Goal: Find specific fact: Find specific fact

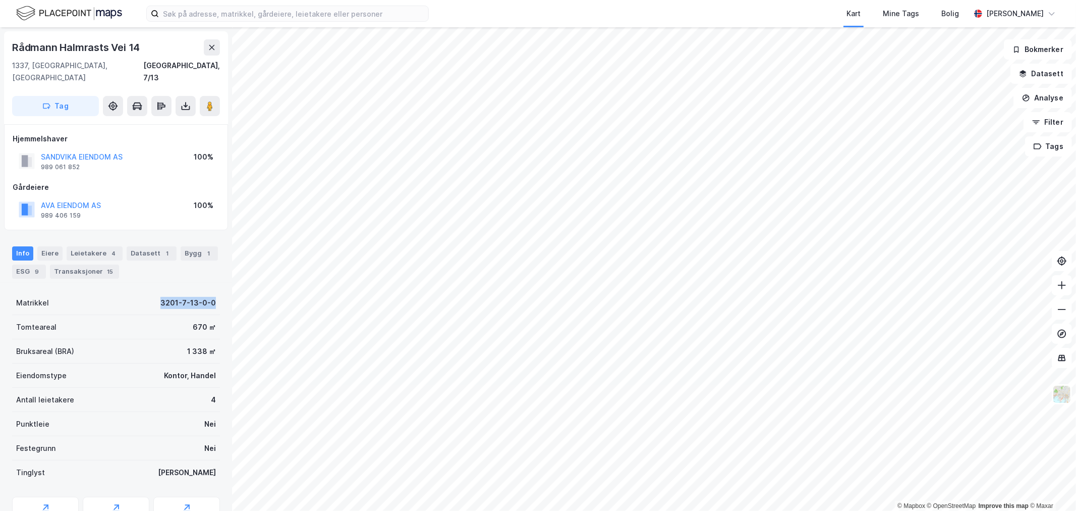
drag, startPoint x: 214, startPoint y: 289, endPoint x: 148, endPoint y: 289, distance: 65.6
click at [148, 289] on div "Rådmann Halmrasts Vei 14 1337, [GEOGRAPHIC_DATA], [GEOGRAPHIC_DATA], 7/13 Tag H…" at bounding box center [116, 268] width 232 height 483
copy div "3201-7-13-0-0"
